Goal: Task Accomplishment & Management: Complete application form

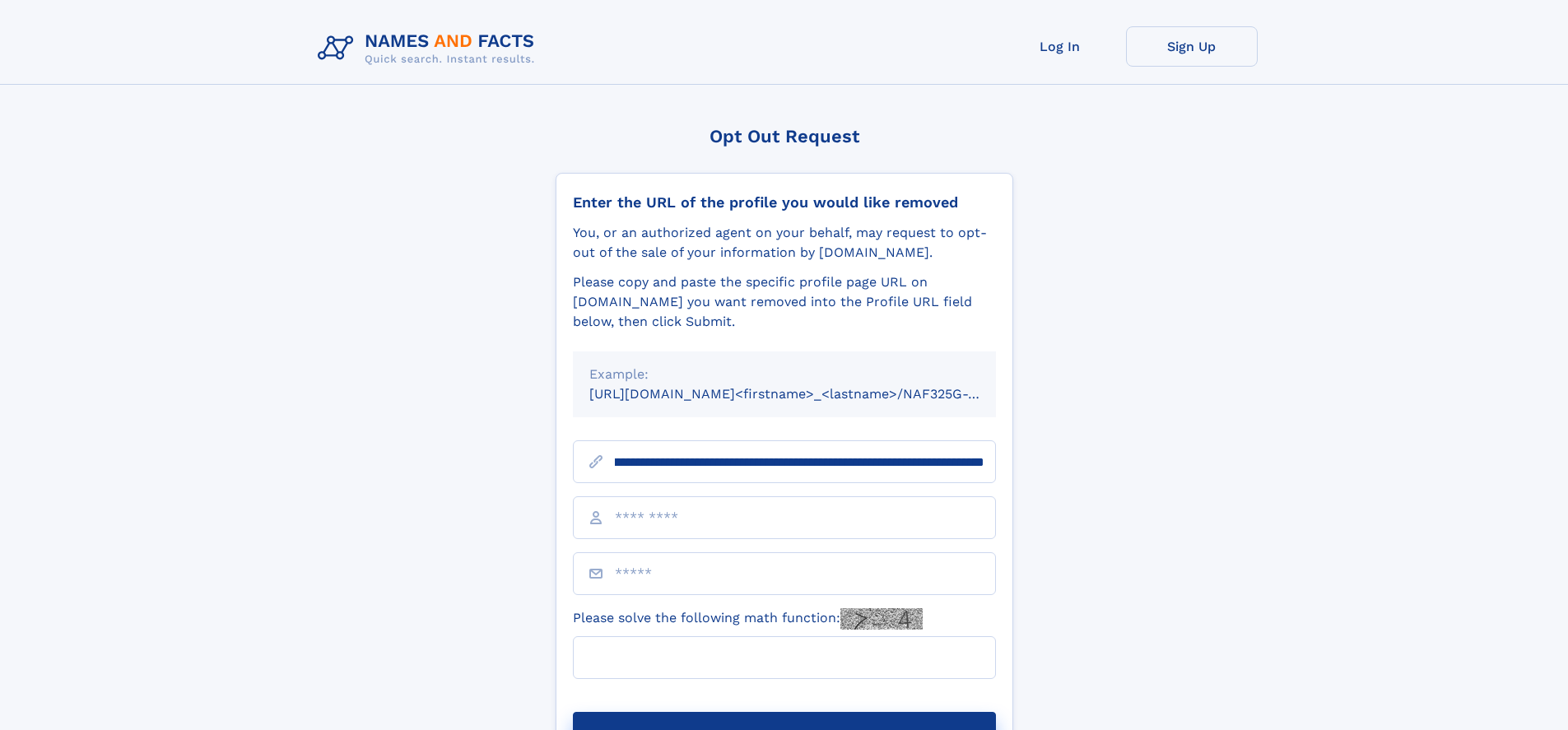
scroll to position [0, 219]
type input "**********"
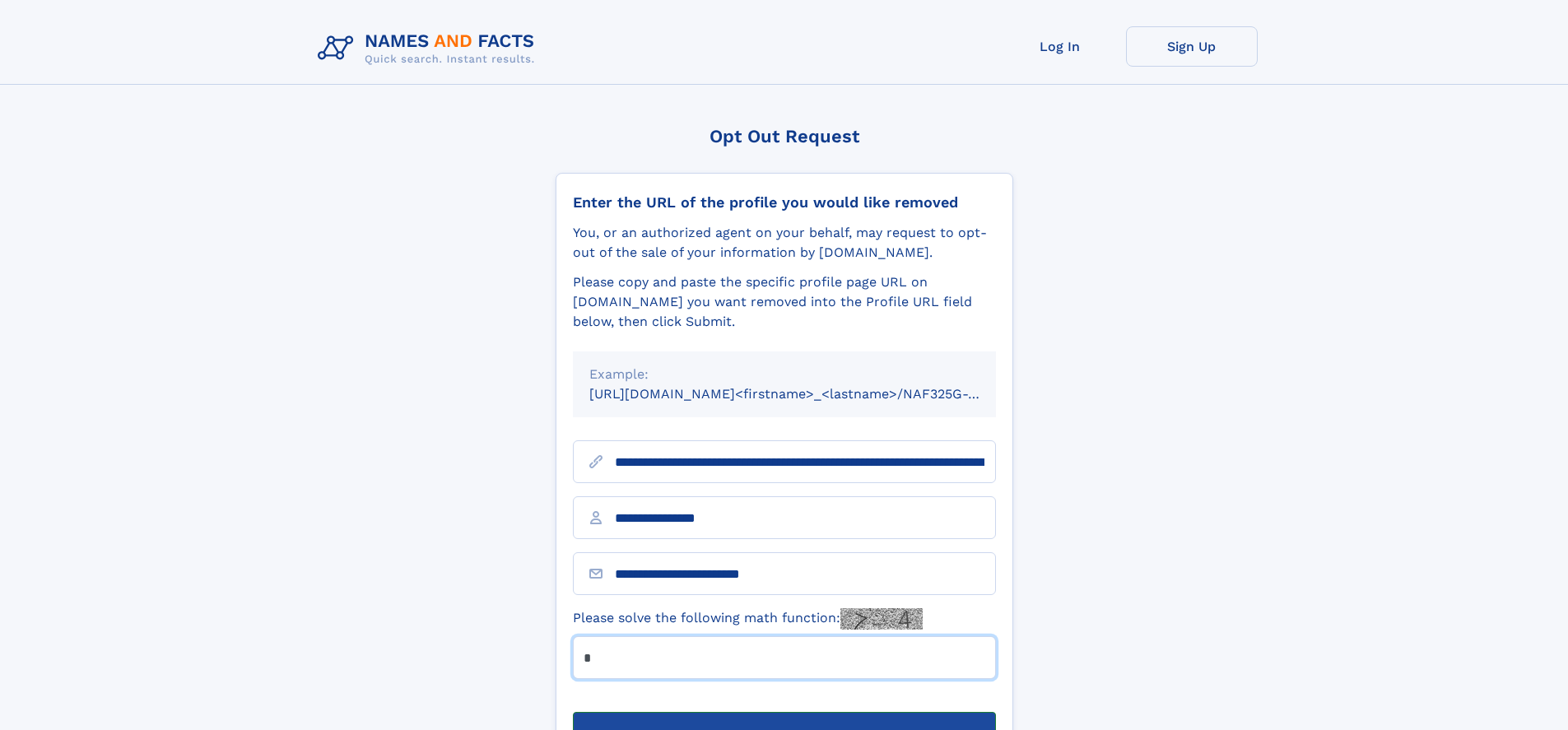
type input "*"
click at [784, 712] on button "Submit Opt Out Request" at bounding box center [785, 738] width 423 height 53
